Goal: Download file/media

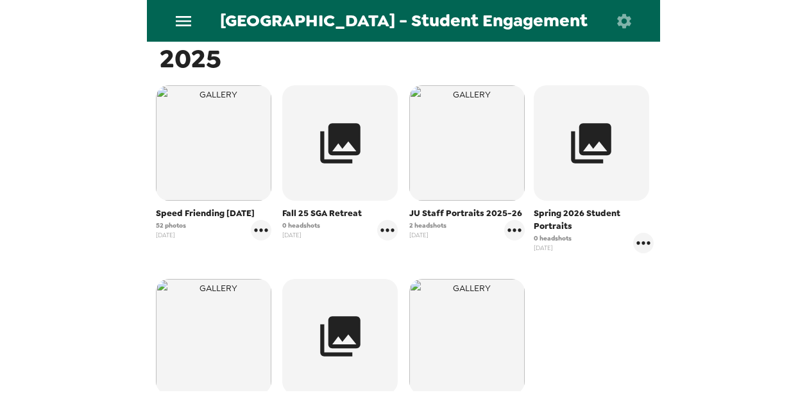
scroll to position [215, 0]
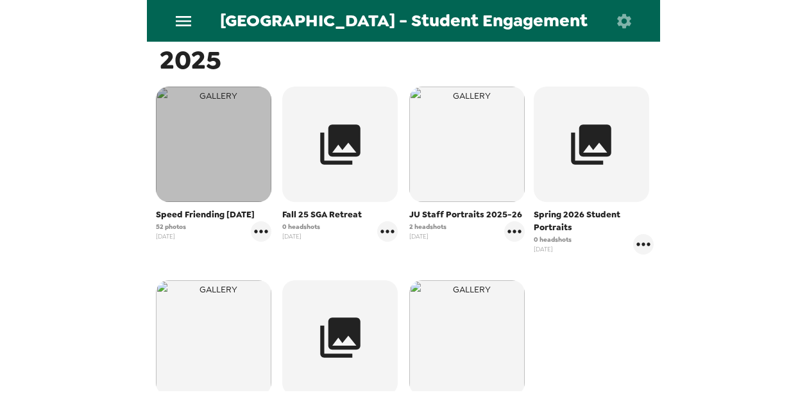
click at [204, 151] on img "button" at bounding box center [213, 144] width 115 height 115
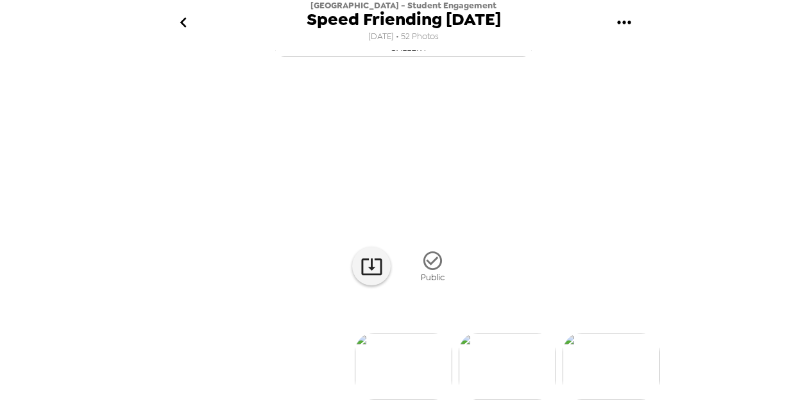
scroll to position [28, 0]
click at [631, 21] on icon "gallery menu" at bounding box center [624, 22] width 21 height 21
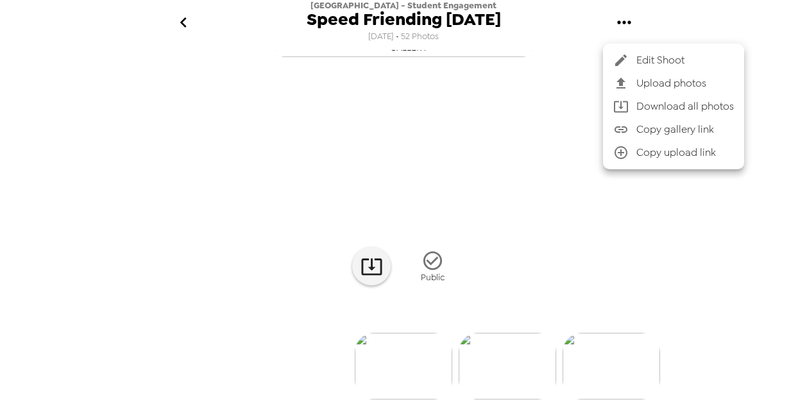
click at [650, 99] on span "Download all photos" at bounding box center [684, 106] width 97 height 15
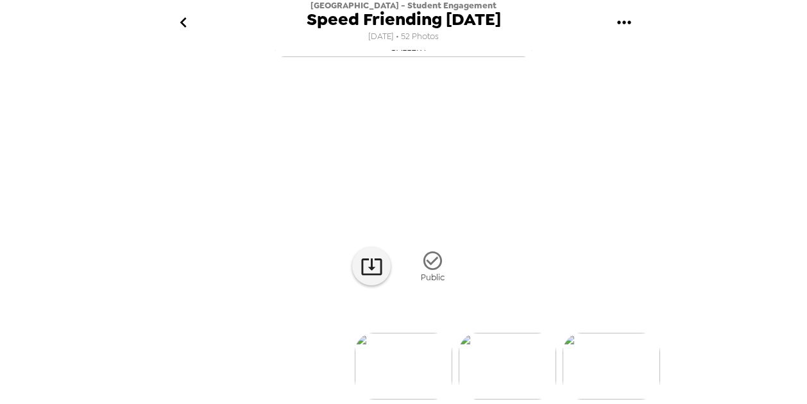
scroll to position [146, 0]
click at [465, 367] on img at bounding box center [426, 366] width 97 height 67
click at [528, 361] on img at bounding box center [519, 366] width 97 height 67
click at [298, 358] on img at bounding box center [310, 366] width 97 height 67
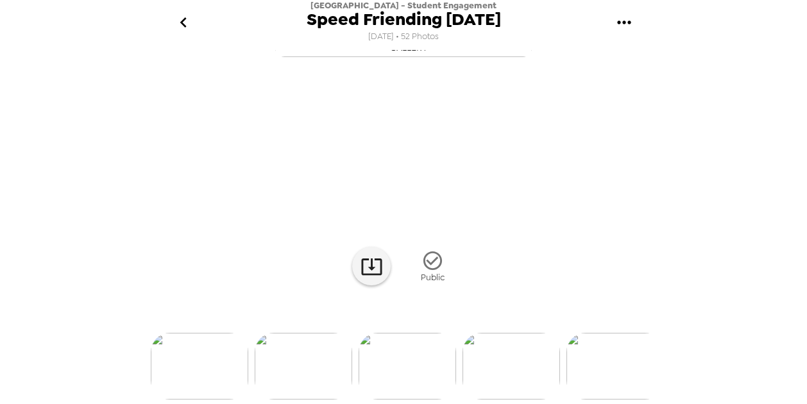
scroll to position [146, 0]
click at [533, 365] on img at bounding box center [510, 366] width 97 height 67
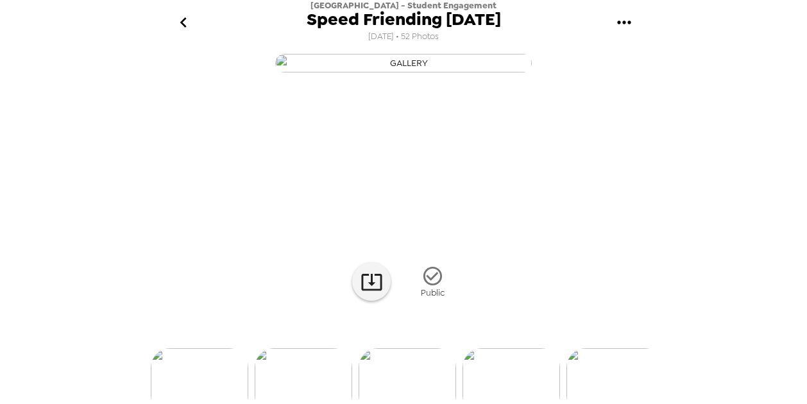
scroll to position [1, 0]
